Goal: Information Seeking & Learning: Find specific fact

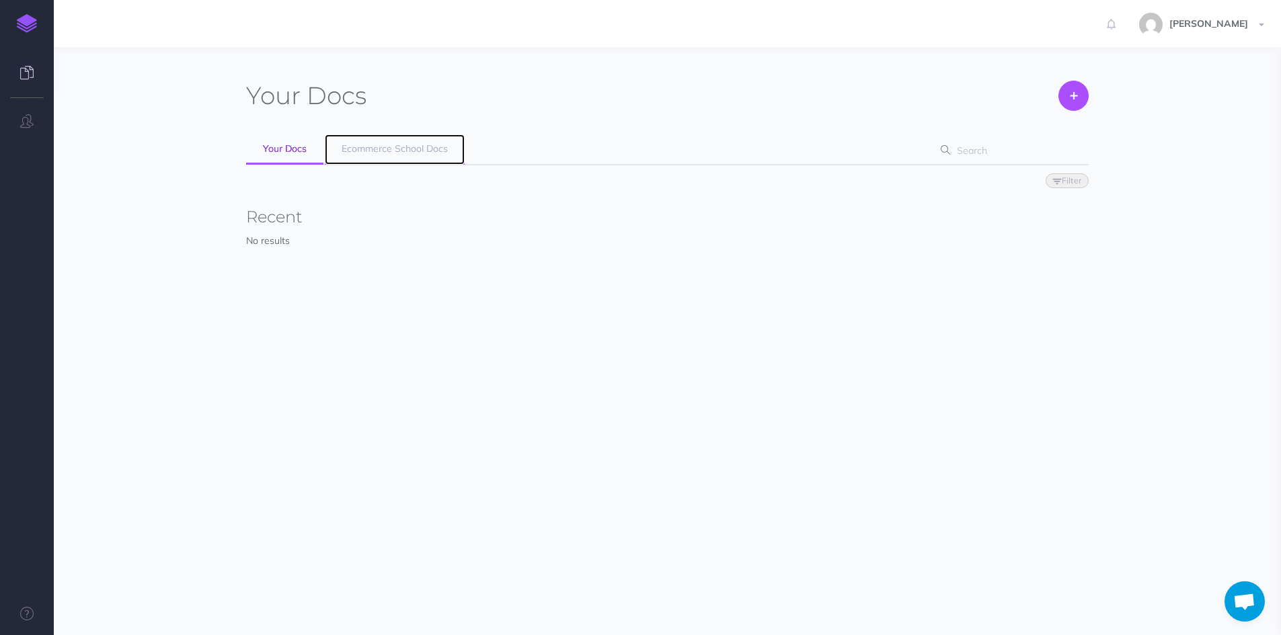
click at [395, 145] on span "Ecommerce School Docs" at bounding box center [394, 149] width 106 height 12
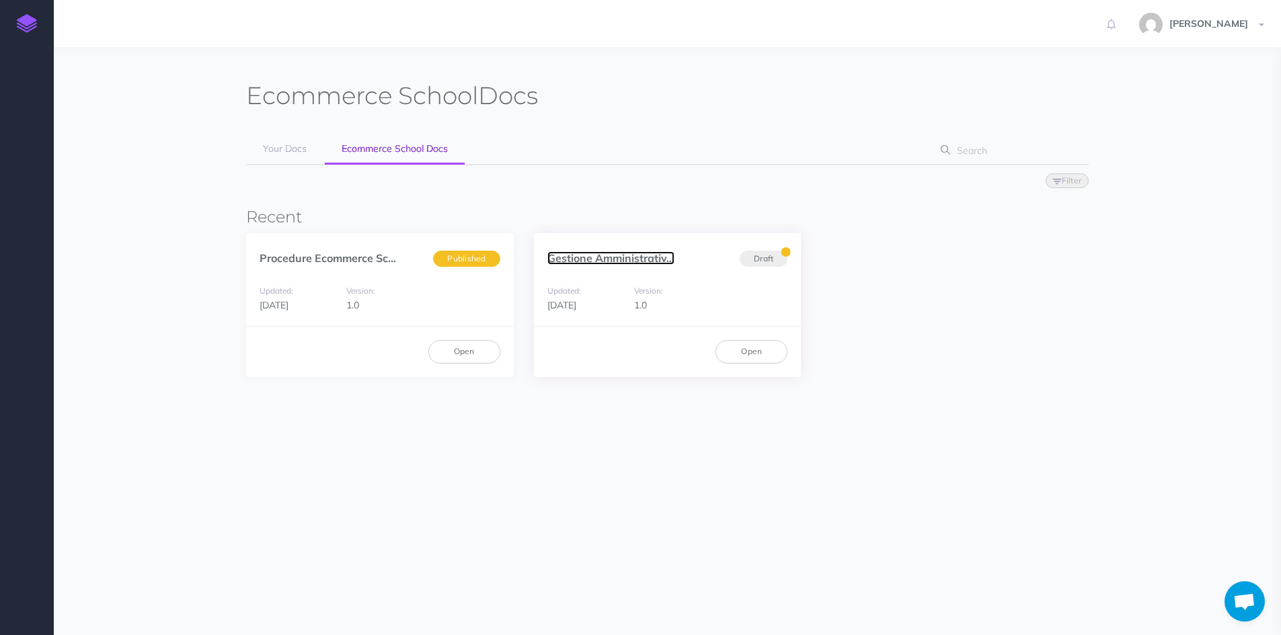
click at [575, 258] on link "Gestione Amministrativ..." at bounding box center [610, 257] width 127 height 13
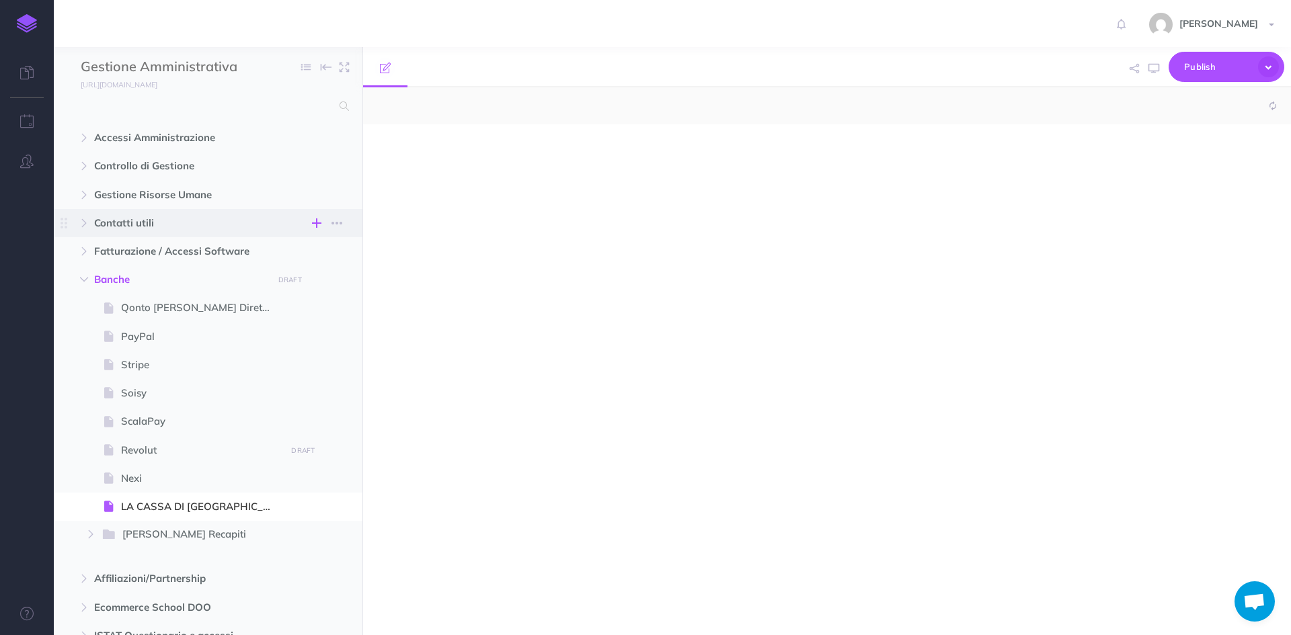
select select "null"
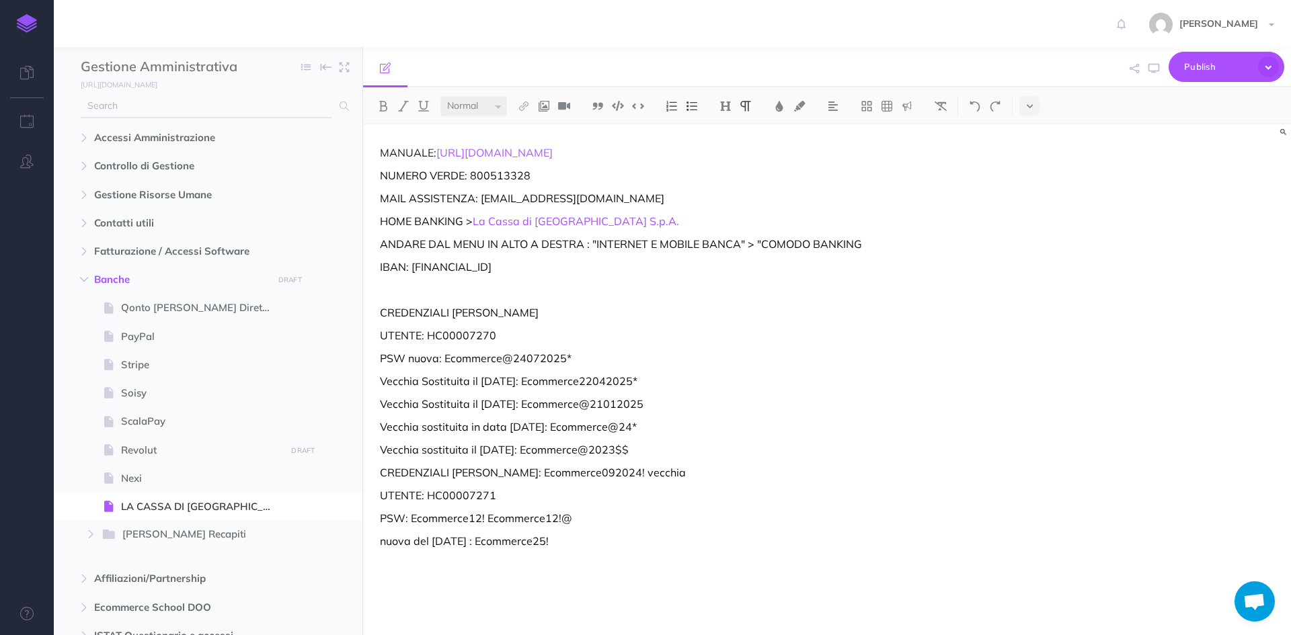
click at [171, 107] on input "text" at bounding box center [206, 106] width 251 height 24
type input "pec"
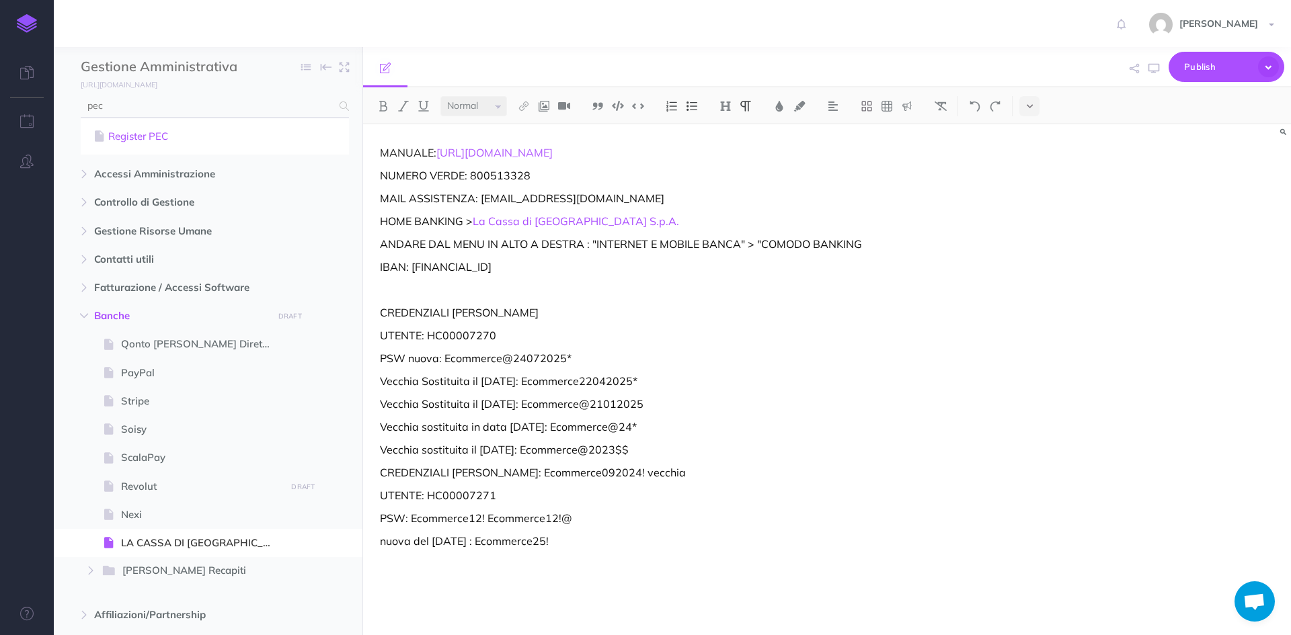
click at [134, 135] on link "Register PEC" at bounding box center [215, 136] width 248 height 16
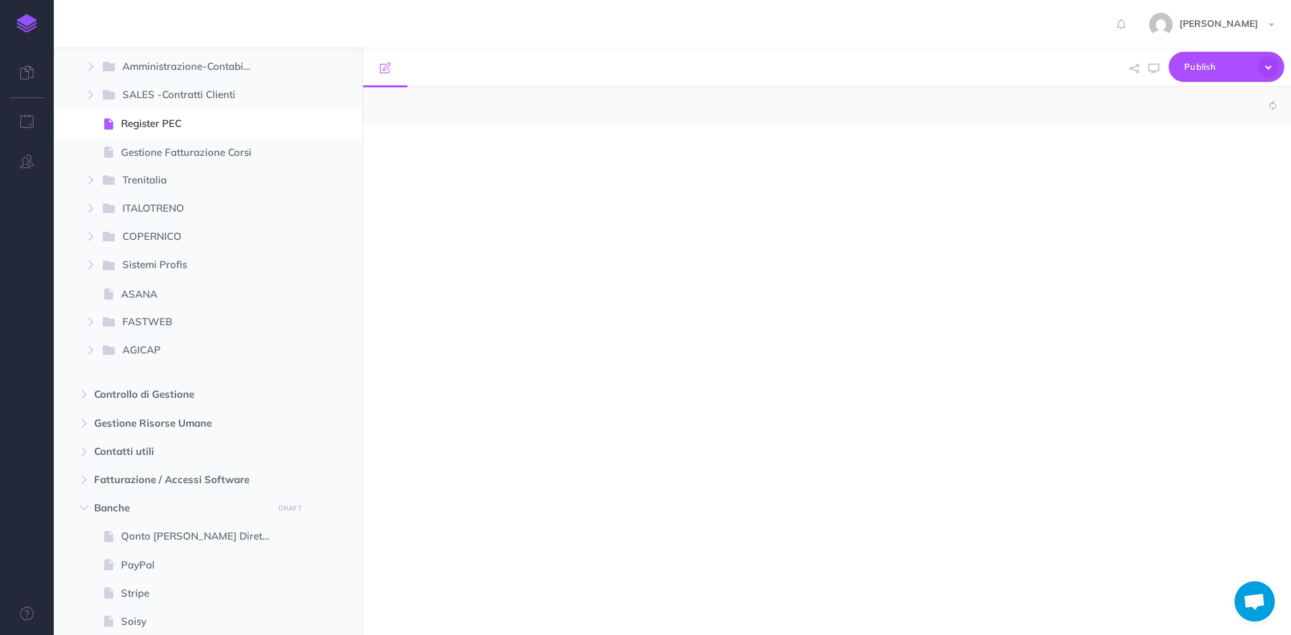
scroll to position [186, 0]
select select "null"
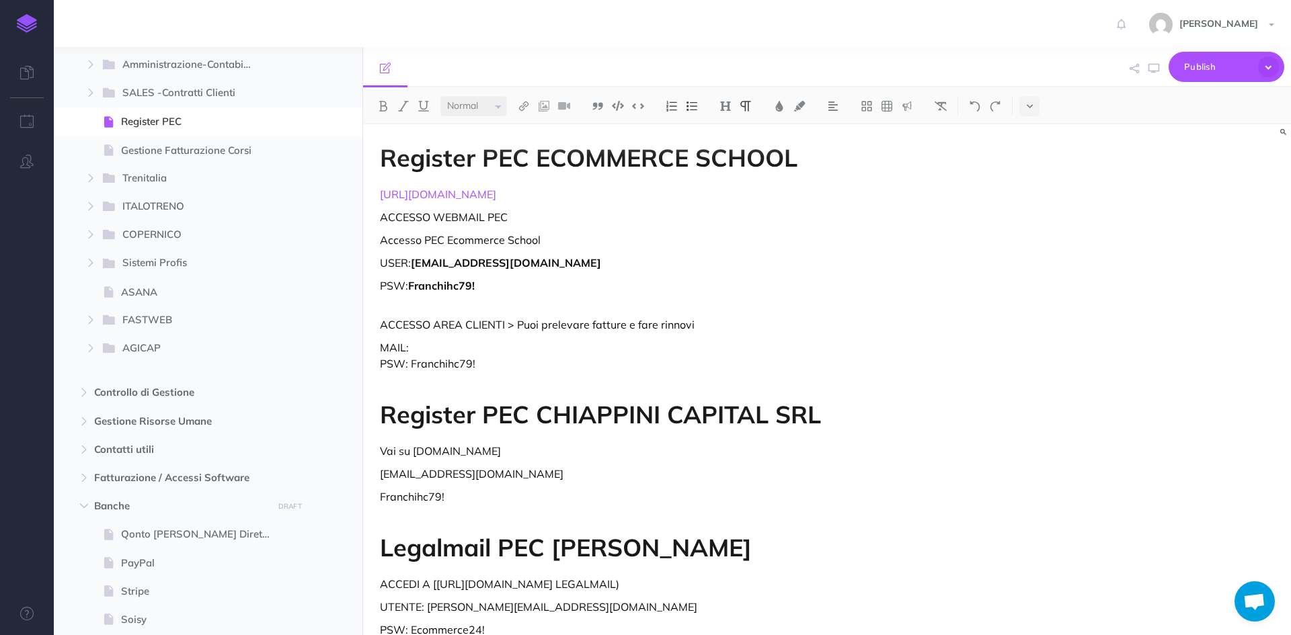
drag, startPoint x: 512, startPoint y: 192, endPoint x: 376, endPoint y: 192, distance: 135.8
click at [376, 192] on div "Register PEC ECOMMERCE SCHOOL [URL][DOMAIN_NAME] ACCESSO WEBMAIL PEC Accesso PE…" at bounding box center [687, 417] width 649 height 586
copy link "[URL][DOMAIN_NAME]"
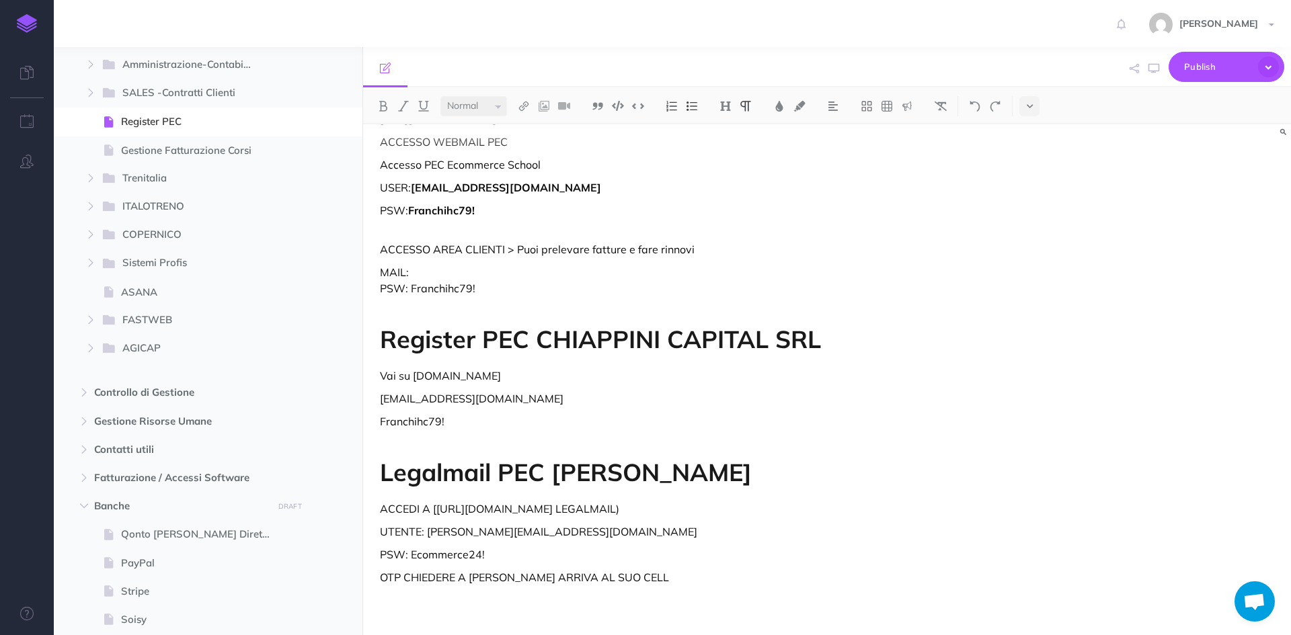
scroll to position [24, 0]
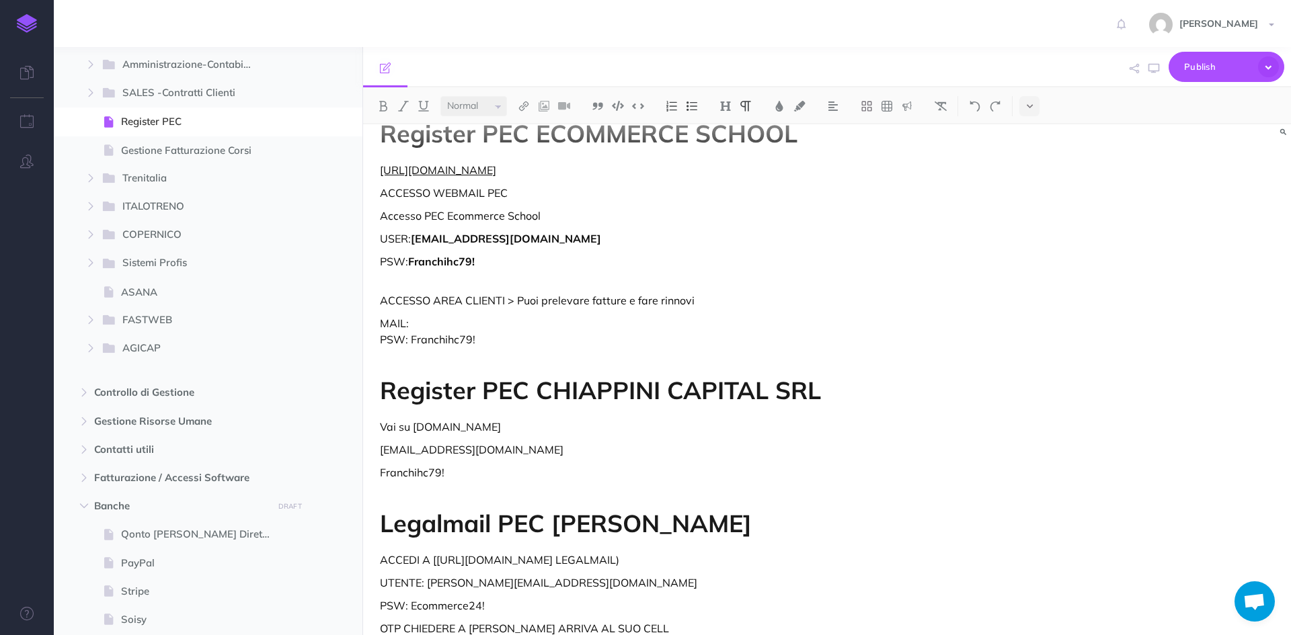
copy link "[URL][DOMAIN_NAME]"
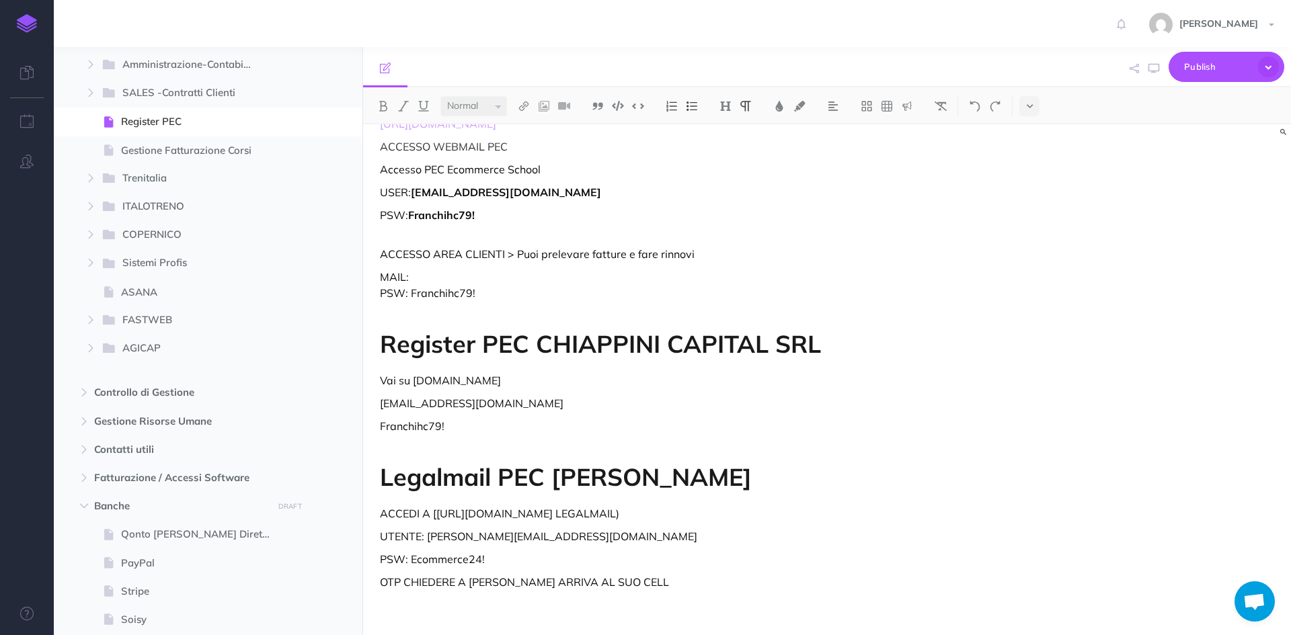
scroll to position [91, 0]
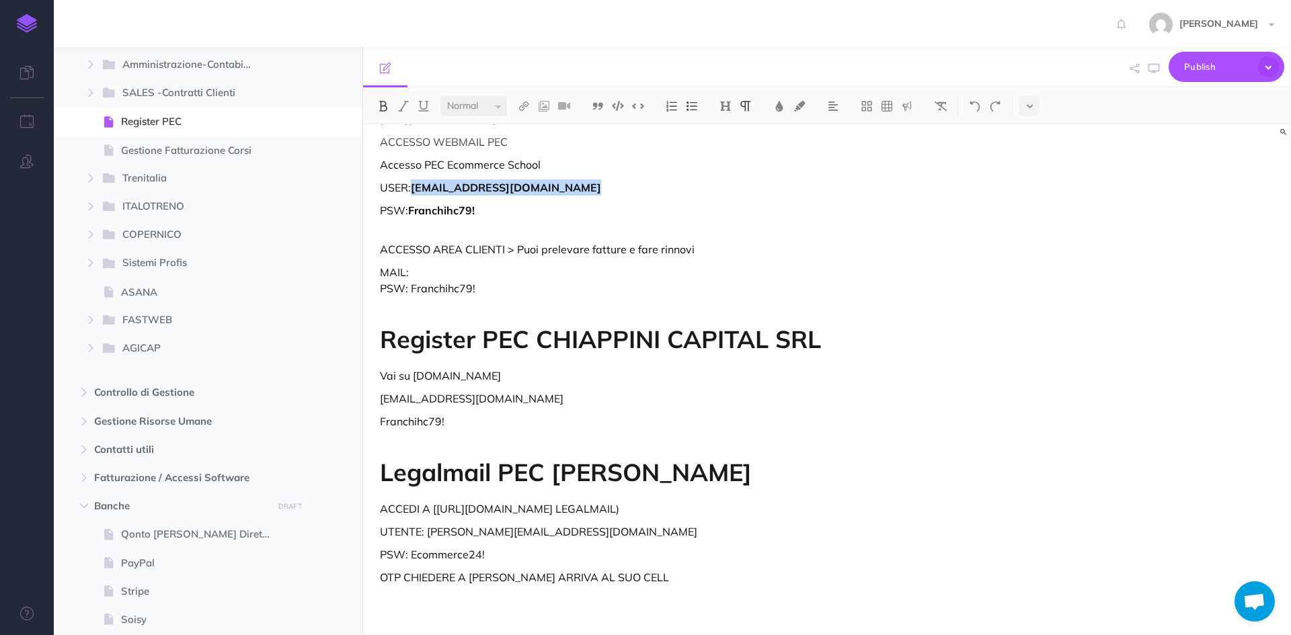
drag, startPoint x: 585, startPoint y: 174, endPoint x: 412, endPoint y: 175, distance: 172.8
click at [412, 179] on p "USER: [EMAIL_ADDRESS][DOMAIN_NAME]" at bounding box center [688, 187] width 616 height 16
copy strong "[EMAIL_ADDRESS][DOMAIN_NAME]"
drag, startPoint x: 489, startPoint y: 272, endPoint x: 410, endPoint y: 276, distance: 79.5
click at [410, 276] on p "MAIL: PSW: Franchihc79!" at bounding box center [688, 280] width 616 height 32
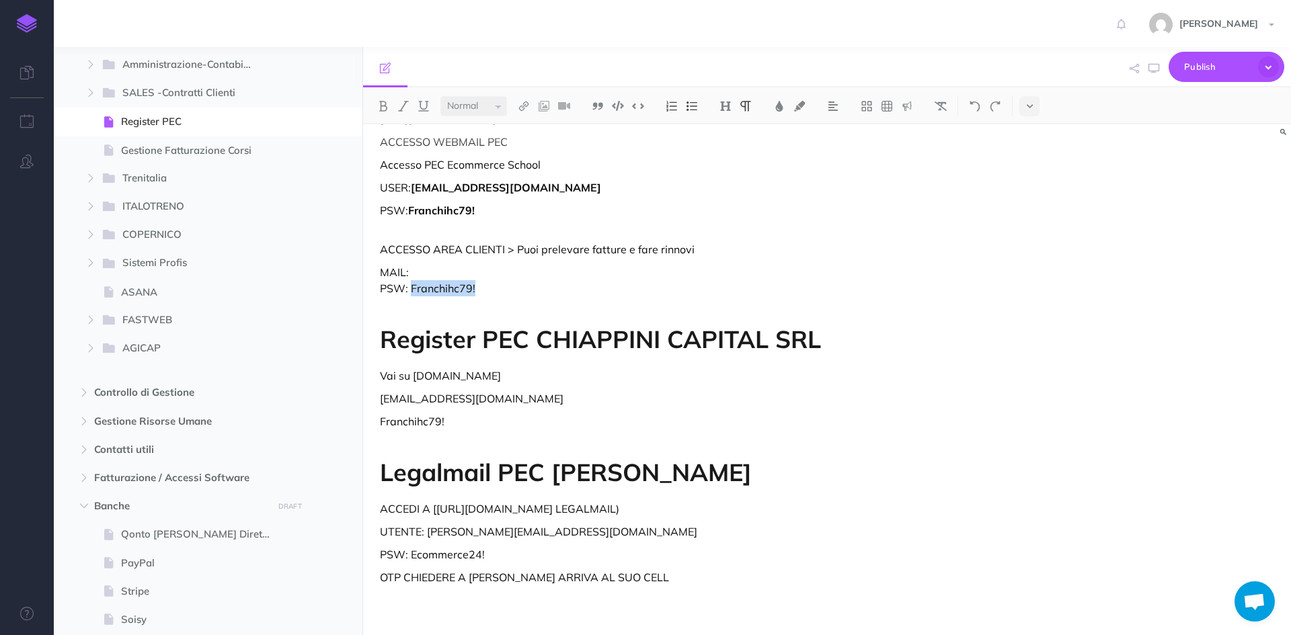
click at [518, 268] on p "MAIL: PSW: Franchihc79!" at bounding box center [688, 280] width 616 height 32
click at [480, 264] on p "MAIL: PSW: Franchihc79!" at bounding box center [688, 280] width 616 height 32
click at [609, 264] on p "MAIL: [EMAIL_ADDRESS][DOMAIN_NAME] PSW: Franchihc79!" at bounding box center [688, 280] width 616 height 32
drag, startPoint x: 477, startPoint y: 273, endPoint x: 412, endPoint y: 274, distance: 64.5
click at [412, 274] on p "MAIL: [EMAIL_ADDRESS][DOMAIN_NAME] PSW: Franchihc79!" at bounding box center [688, 280] width 616 height 32
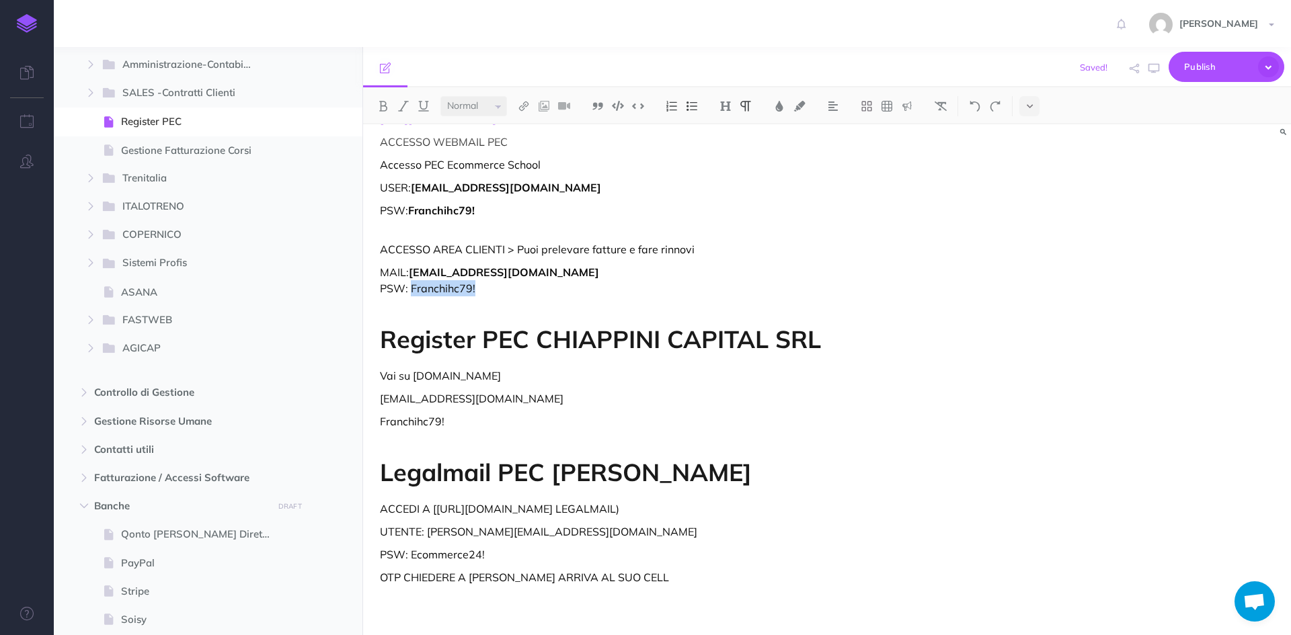
copy p "Franchihc79!"
